Goal: Navigation & Orientation: Find specific page/section

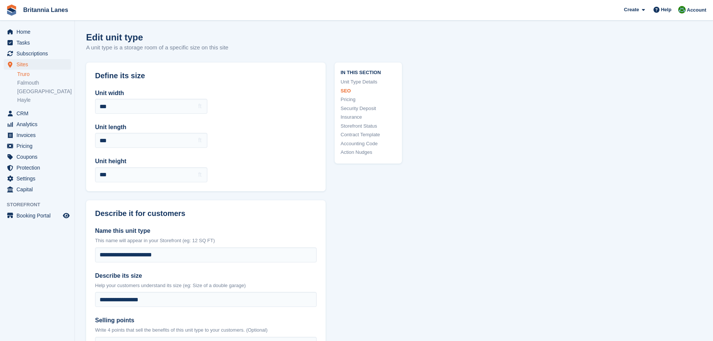
scroll to position [599, 0]
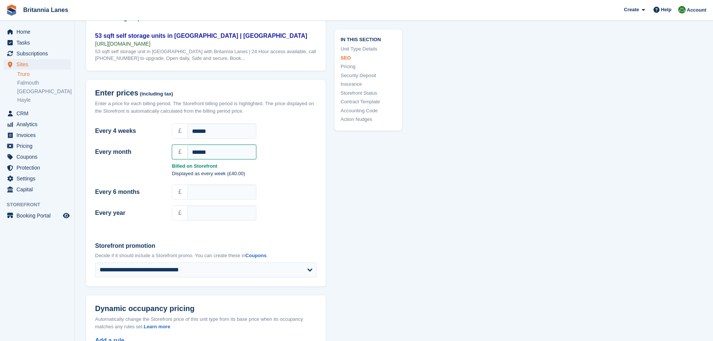
click at [24, 76] on link "Truro" at bounding box center [44, 74] width 54 height 7
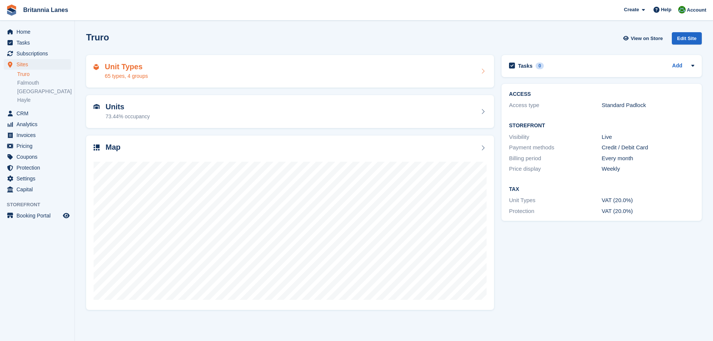
click at [219, 74] on div "Unit Types 65 types, 4 groups" at bounding box center [290, 72] width 393 height 18
